Goal: Submit feedback/report problem

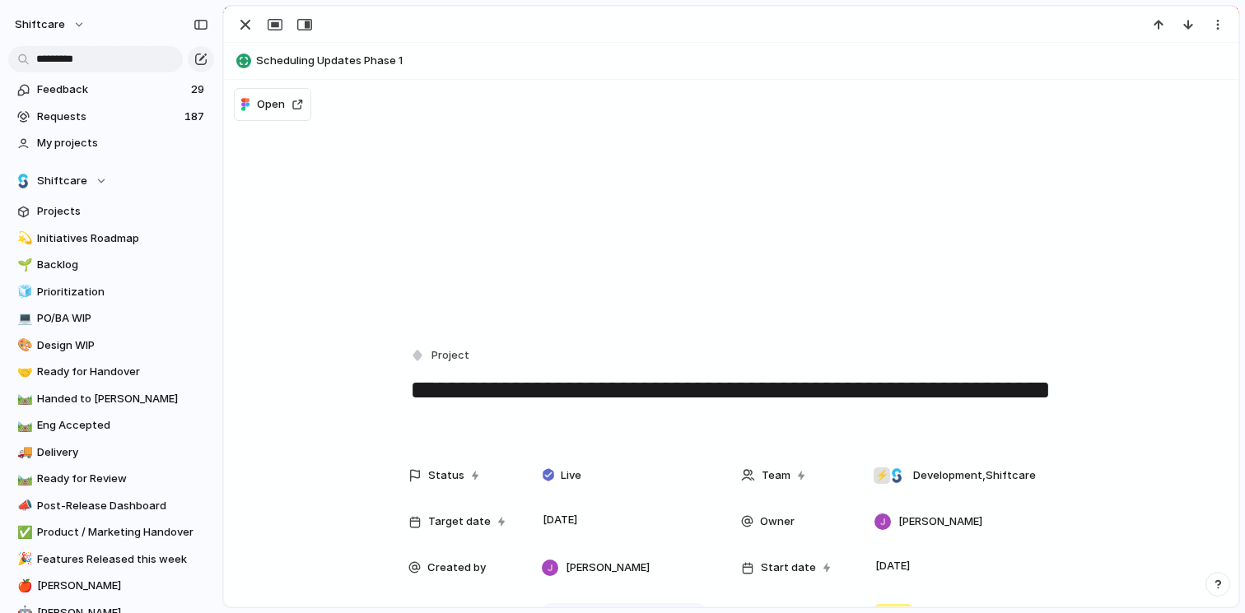
scroll to position [978, 0]
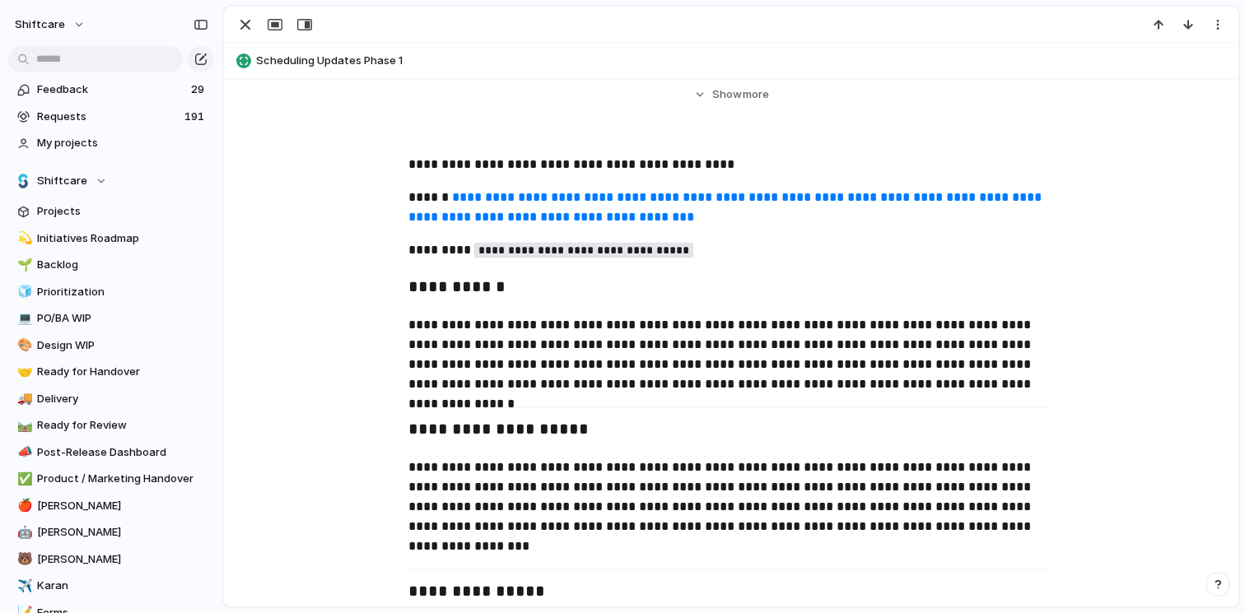
scroll to position [790, 0]
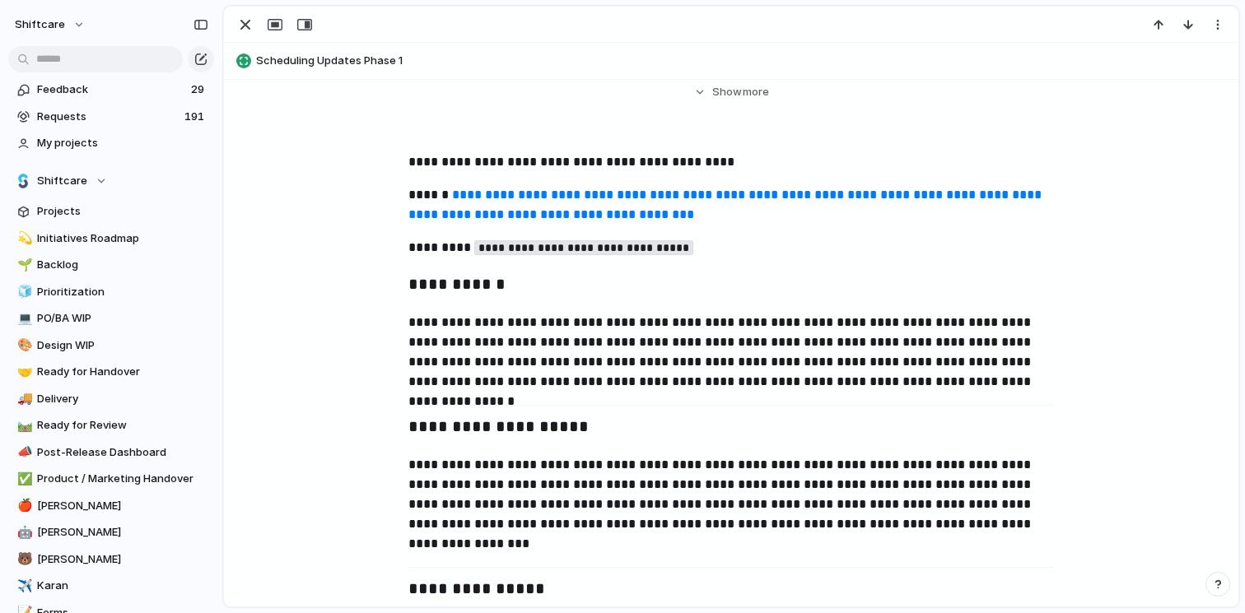
click at [704, 194] on link "**********" at bounding box center [726, 205] width 636 height 32
